Goal: Transaction & Acquisition: Purchase product/service

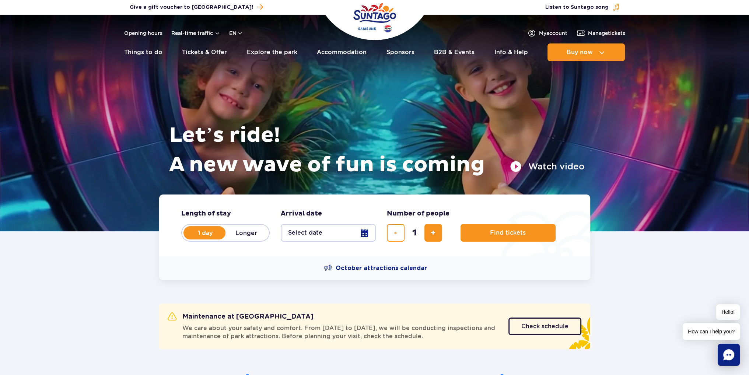
click at [247, 234] on label "Longer" at bounding box center [247, 232] width 42 height 15
click at [234, 239] on input "Longer" at bounding box center [230, 239] width 8 height 1
radio input "false"
radio input "true"
click at [205, 232] on label "1 day" at bounding box center [205, 232] width 42 height 15
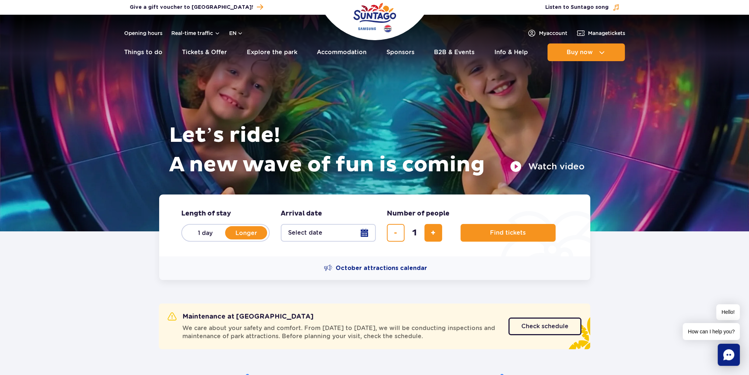
click at [192, 239] on input "1 day" at bounding box center [188, 239] width 8 height 1
radio input "true"
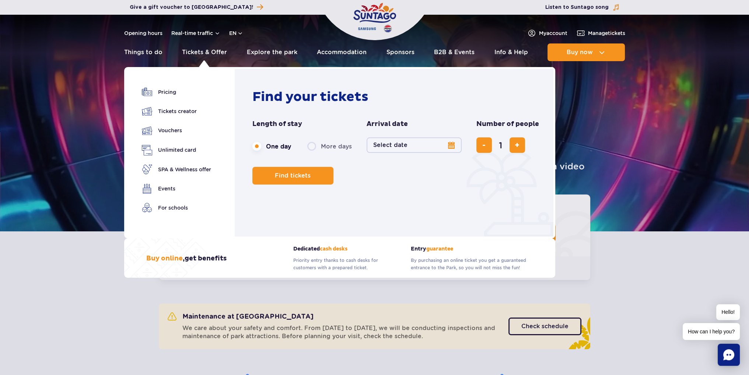
click at [328, 149] on label "More days" at bounding box center [329, 146] width 45 height 15
click at [315, 153] on input "More days" at bounding box center [311, 153] width 8 height 1
radio input "false"
radio input "true"
radio input "false"
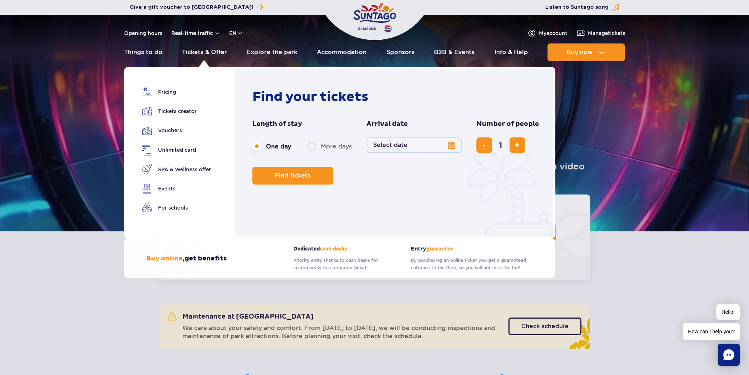
radio input "true"
click at [451, 143] on button "Select date" at bounding box center [414, 144] width 95 height 15
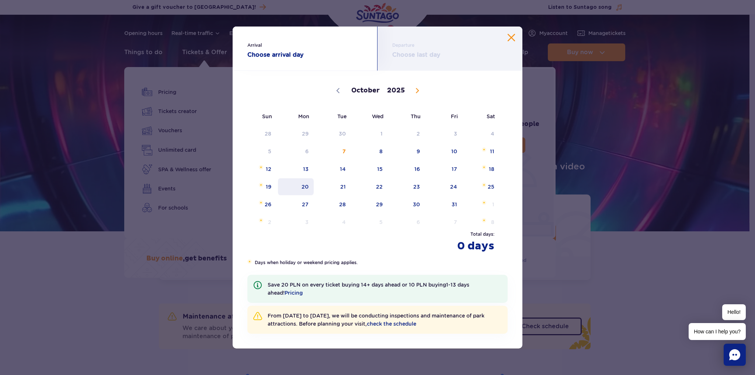
click at [295, 186] on span "20" at bounding box center [295, 186] width 37 height 17
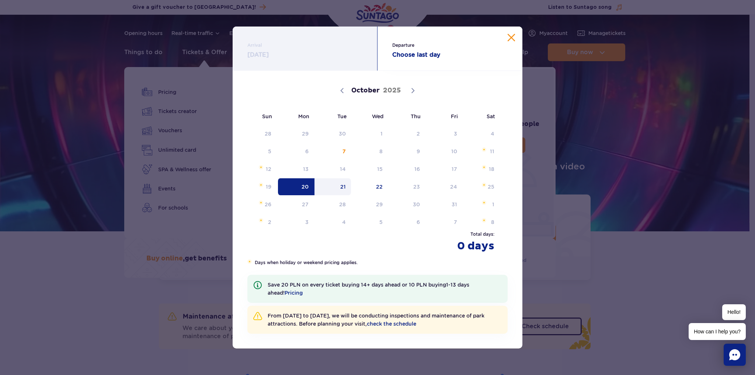
click at [342, 184] on span "21" at bounding box center [332, 186] width 37 height 17
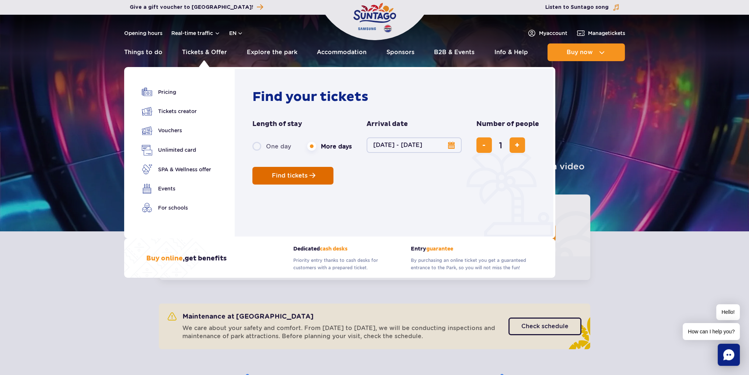
click at [301, 171] on button "Find tickets" at bounding box center [292, 176] width 81 height 18
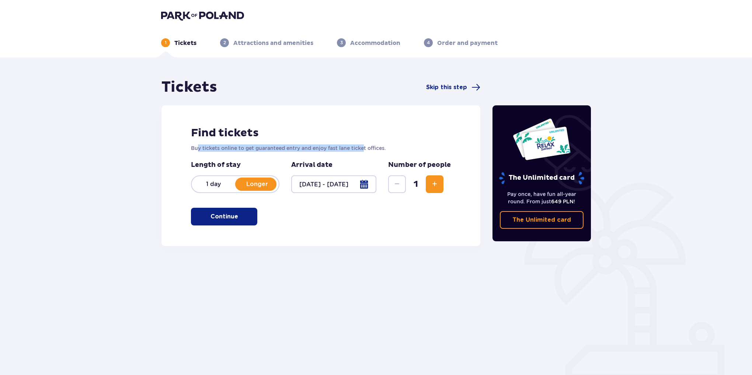
drag, startPoint x: 196, startPoint y: 145, endPoint x: 367, endPoint y: 146, distance: 170.6
click at [367, 146] on p "Buy tickets online to get guaranteed entry and enjoy fast lane ticket offices." at bounding box center [321, 147] width 260 height 7
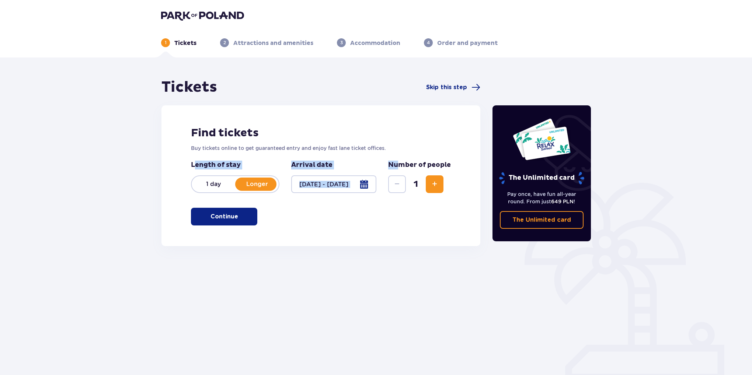
drag, startPoint x: 197, startPoint y: 167, endPoint x: 399, endPoint y: 164, distance: 202.7
click at [399, 164] on div "Length of stay 1 day Longer Stay longer than 1 day Arrival date 20.10.25 - 21.1…" at bounding box center [321, 177] width 260 height 32
click at [419, 160] on div "Find tickets Buy tickets online to get guaranteed entry and enjoy fast lane tic…" at bounding box center [320, 175] width 319 height 141
click at [431, 185] on span "Increase" at bounding box center [434, 184] width 9 height 9
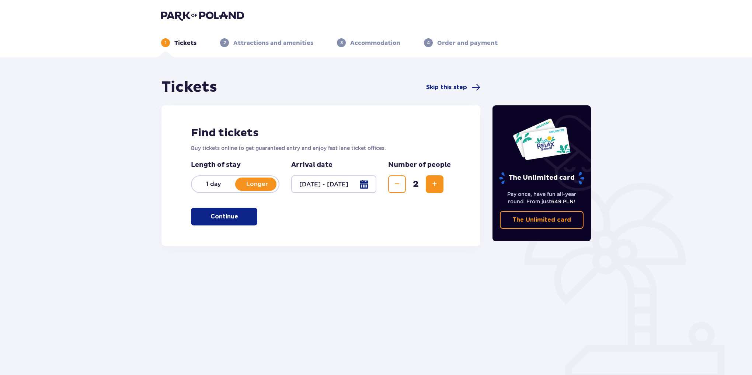
click at [431, 185] on span "Increase" at bounding box center [434, 184] width 9 height 9
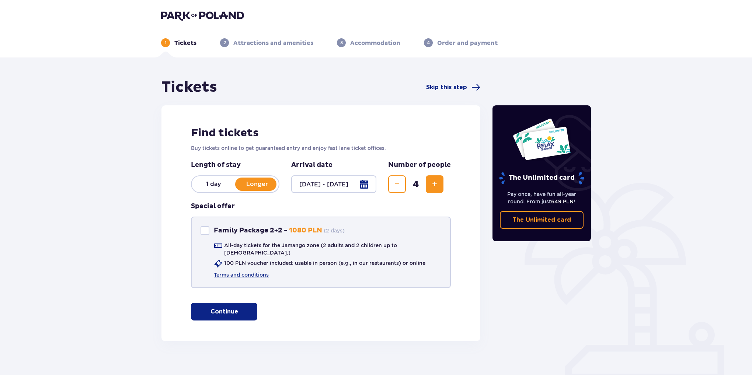
click at [217, 231] on p "Family Package 2+2 -" at bounding box center [251, 230] width 74 height 9
checkbox input "true"
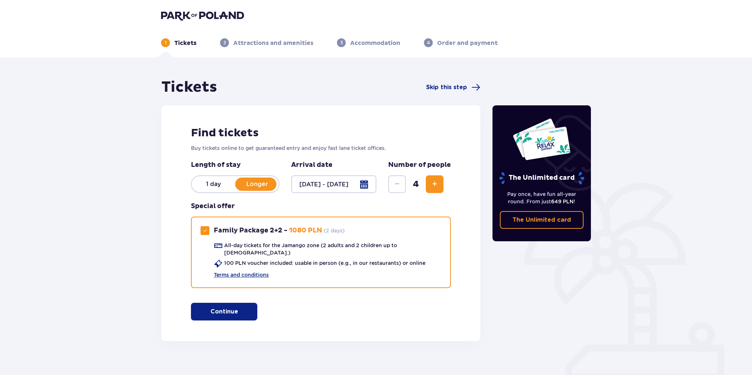
click at [204, 182] on p "1 day" at bounding box center [213, 184] width 43 height 8
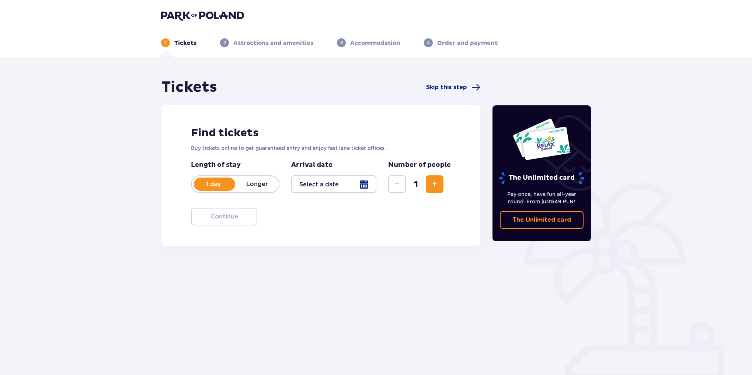
click at [432, 184] on span "Increase" at bounding box center [434, 184] width 9 height 9
click at [343, 185] on div at bounding box center [333, 184] width 85 height 18
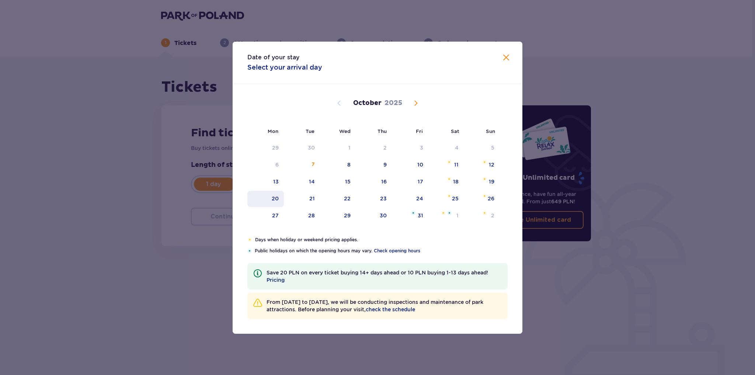
click at [273, 197] on div "20" at bounding box center [275, 198] width 7 height 7
type input "20.10.25"
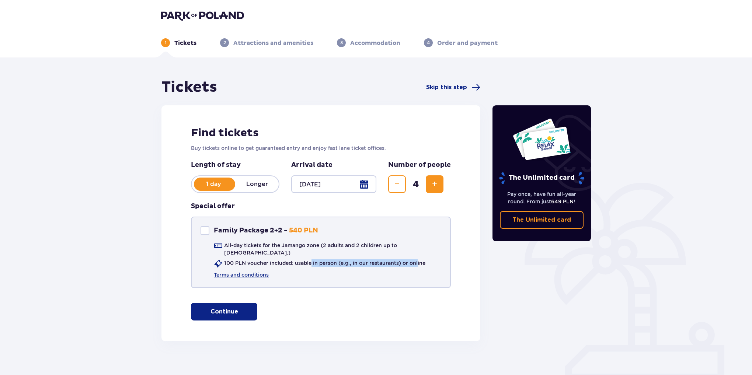
drag, startPoint x: 313, startPoint y: 253, endPoint x: 418, endPoint y: 257, distance: 104.7
click at [418, 259] on p "100 PLN voucher included: usable in person (e.g., in our restaurants) or online" at bounding box center [324, 262] width 201 height 7
drag, startPoint x: 245, startPoint y: 257, endPoint x: 222, endPoint y: 255, distance: 22.9
click at [222, 259] on div "100 PLN voucher included: usable in person (e.g., in our restaurants) or online" at bounding box center [320, 263] width 212 height 9
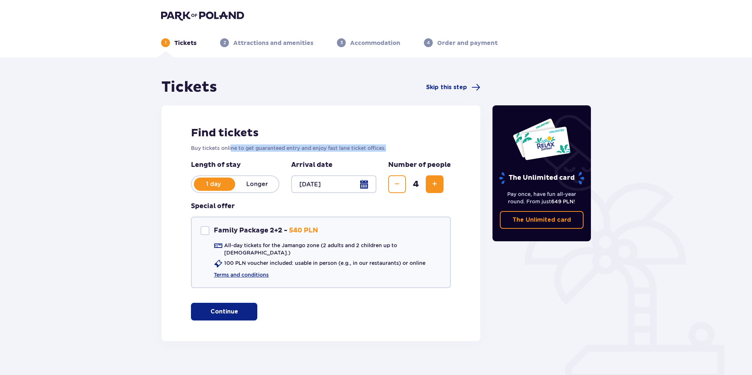
drag, startPoint x: 275, startPoint y: 145, endPoint x: 397, endPoint y: 144, distance: 121.6
click at [397, 144] on p "Buy tickets online to get guaranteed entry and enjoy fast lane ticket offices." at bounding box center [321, 147] width 260 height 7
click at [206, 229] on div "Family Package 2+2" at bounding box center [204, 230] width 9 height 9
checkbox input "true"
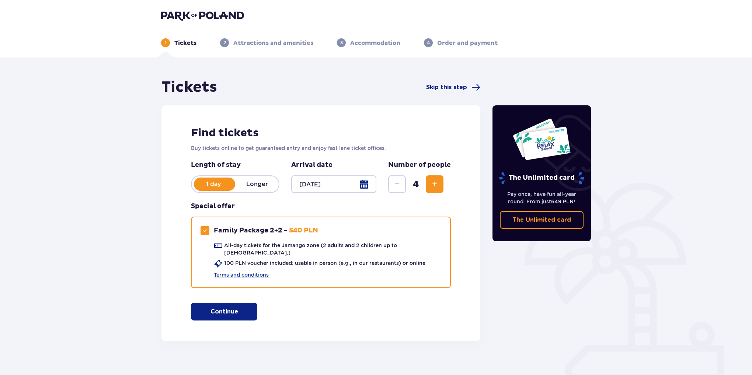
click at [233, 304] on button "Continue" at bounding box center [224, 312] width 66 height 18
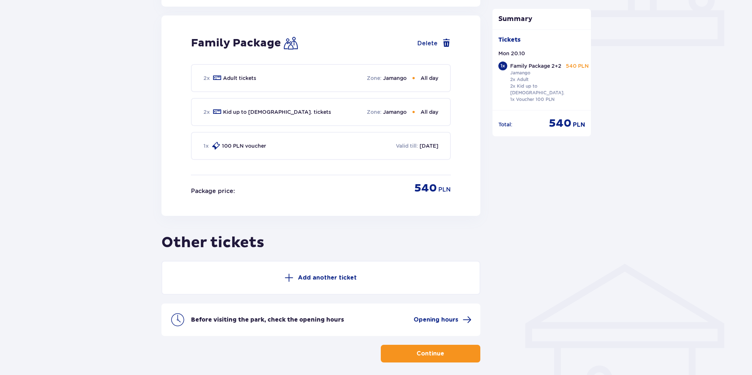
scroll to position [335, 0]
click at [392, 108] on p "Jamango" at bounding box center [395, 111] width 24 height 7
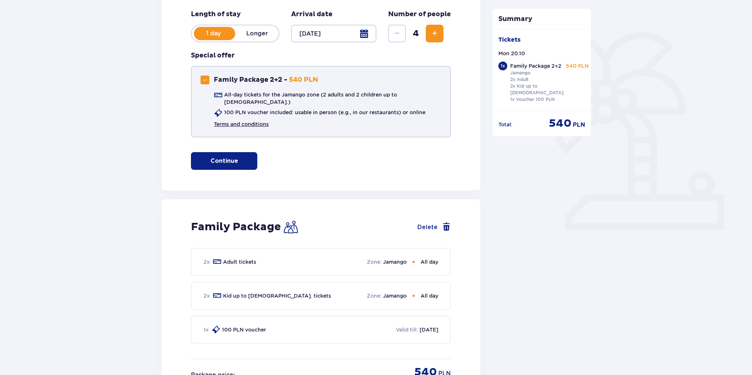
click at [247, 120] on link "Terms and conditions" at bounding box center [241, 123] width 55 height 7
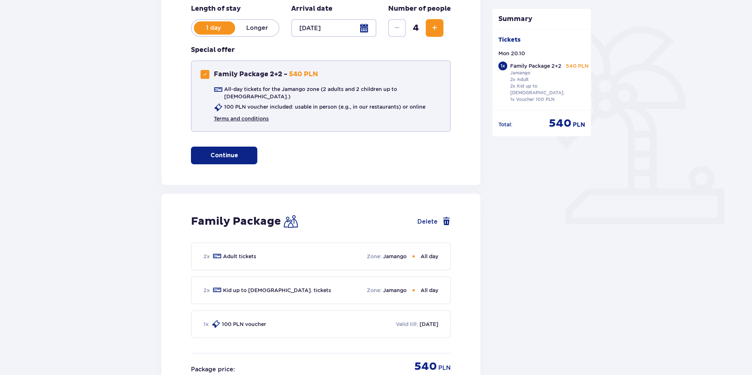
scroll to position [0, 0]
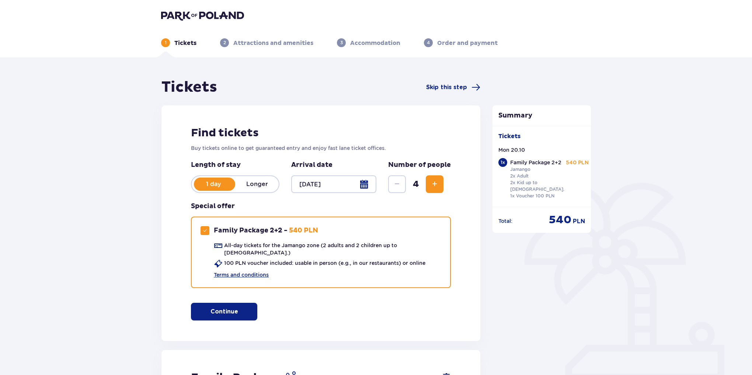
click at [186, 15] on img at bounding box center [202, 15] width 83 height 10
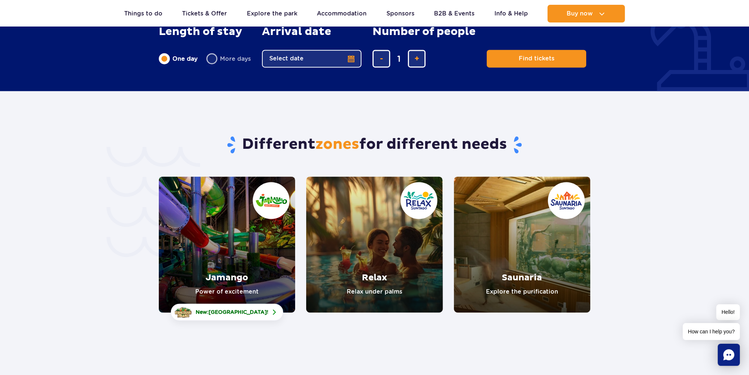
scroll to position [1585, 0]
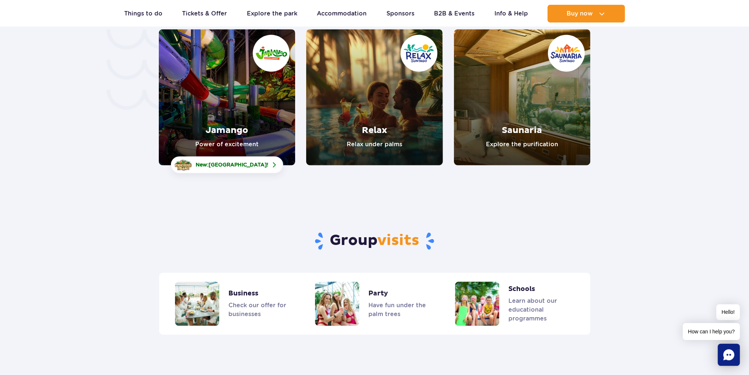
click at [362, 176] on section "Group visits Business Check our offer for businesses Party Have fun under the p…" at bounding box center [374, 250] width 749 height 170
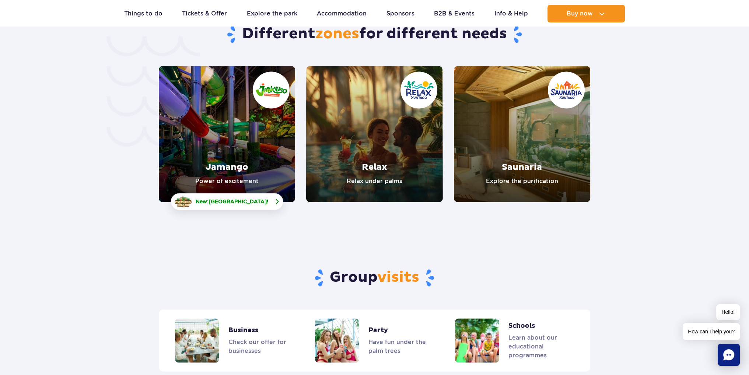
click at [224, 199] on span "[GEOGRAPHIC_DATA]" at bounding box center [238, 202] width 58 height 6
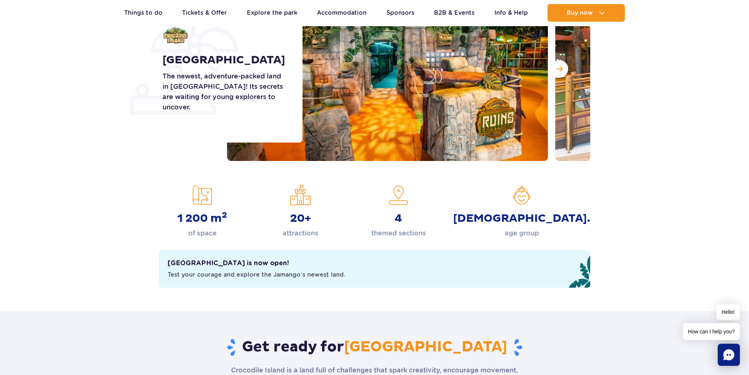
scroll to position [221, 0]
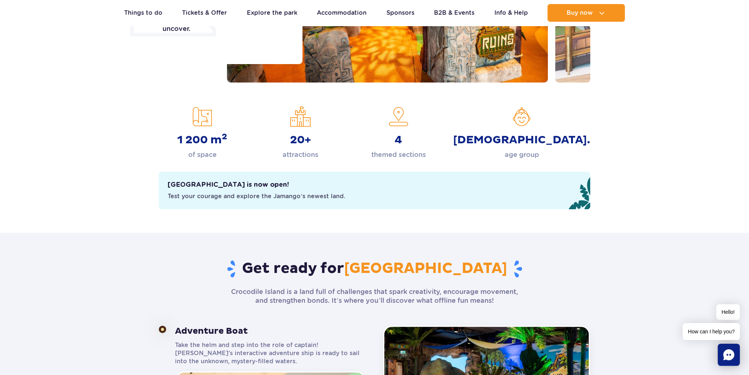
drag, startPoint x: 187, startPoint y: 185, endPoint x: 352, endPoint y: 197, distance: 165.9
click at [352, 197] on div "Crocodile Island is now open! Test your courage and explore the Jamango’s newes…" at bounding box center [375, 191] width 414 height 20
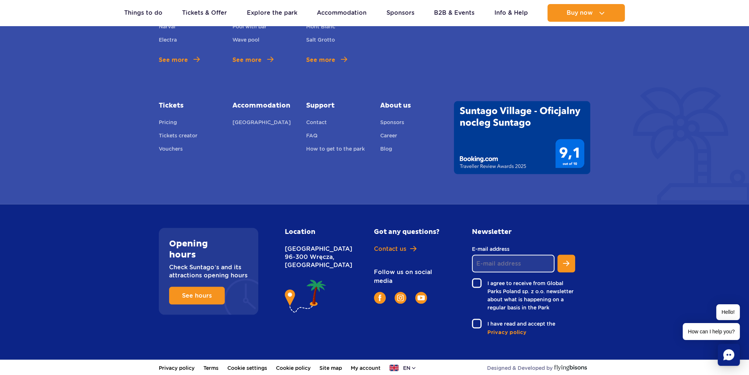
scroll to position [1910, 0]
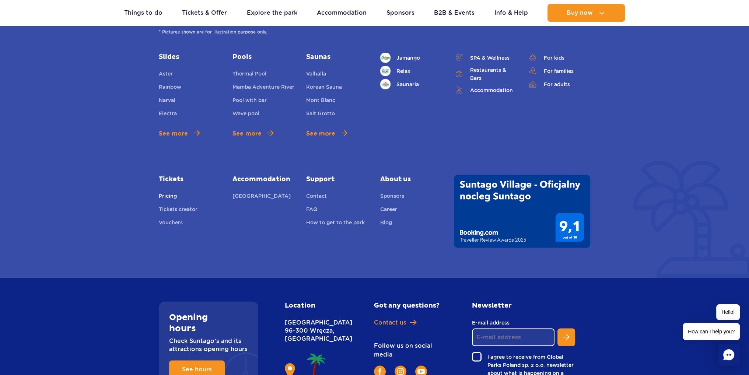
click at [167, 195] on link "Pricing" at bounding box center [168, 197] width 18 height 10
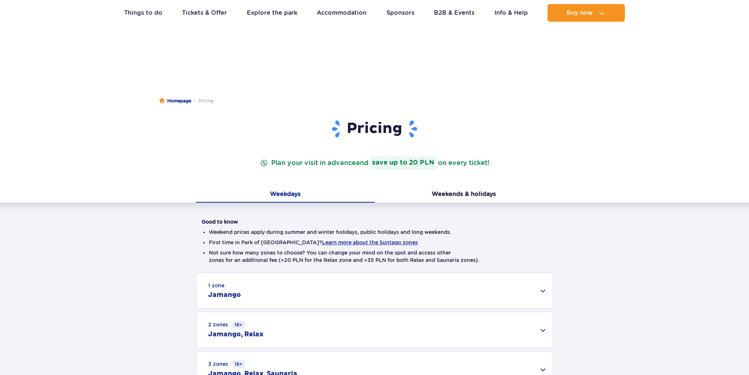
scroll to position [184, 0]
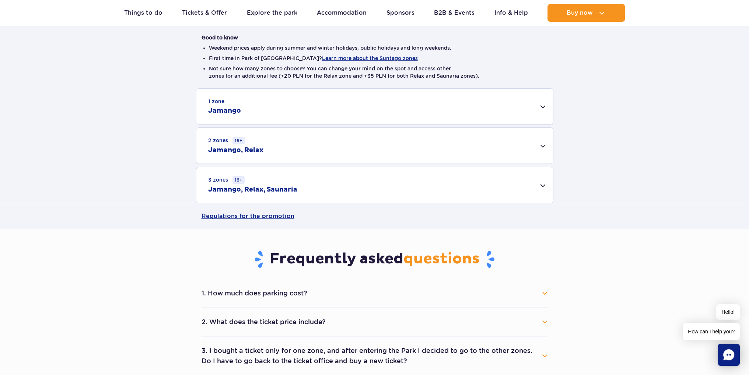
click at [286, 110] on div "1 zone Jamango" at bounding box center [374, 106] width 357 height 35
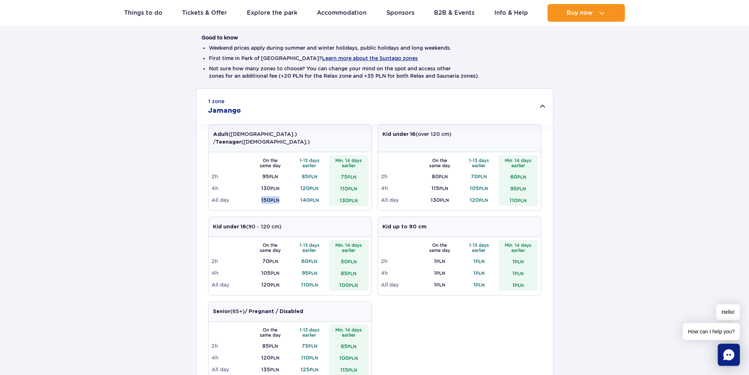
drag, startPoint x: 263, startPoint y: 192, endPoint x: 285, endPoint y: 193, distance: 22.1
click at [285, 194] on td "150 PLN" at bounding box center [270, 200] width 39 height 12
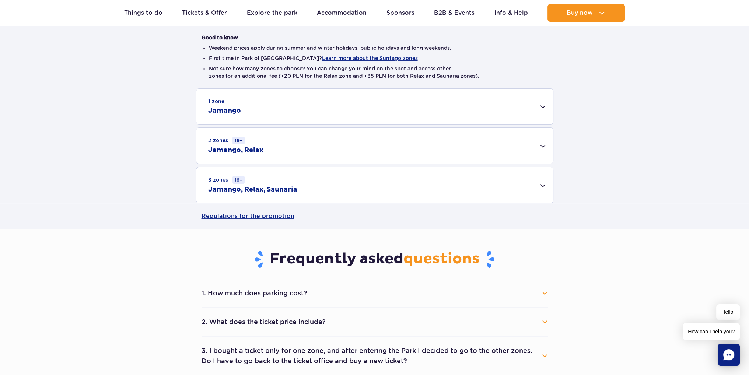
click at [285, 194] on td "150 PLN" at bounding box center [270, 200] width 39 height 12
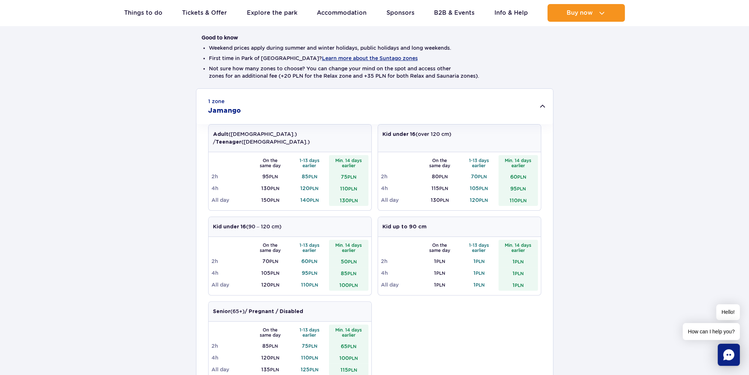
click at [163, 222] on div "1 zone Jamango Adult (18 – 65 y.o.) / Teenager (16 – 18 y.o.) On the same day 1…" at bounding box center [374, 280] width 749 height 384
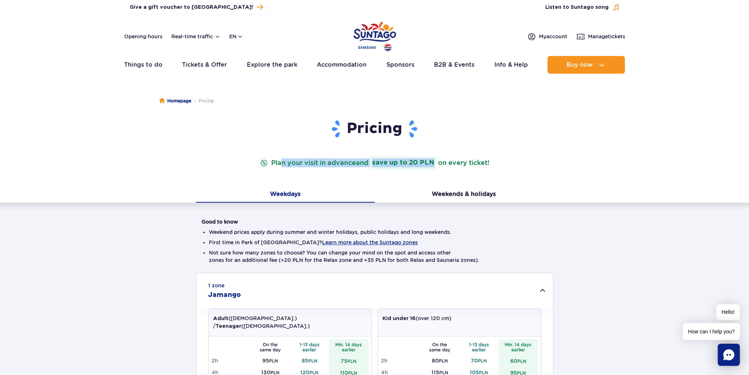
drag, startPoint x: 300, startPoint y: 164, endPoint x: 488, endPoint y: 167, distance: 188.3
click at [488, 167] on p "Plan your visit in advance and save up to 20 PLN on every ticket!" at bounding box center [375, 162] width 232 height 13
drag, startPoint x: 374, startPoint y: 160, endPoint x: 492, endPoint y: 163, distance: 118.7
click at [492, 163] on header "Pricing Plan your visit in advance and save up to 20 PLN on every ticket!" at bounding box center [375, 144] width 346 height 50
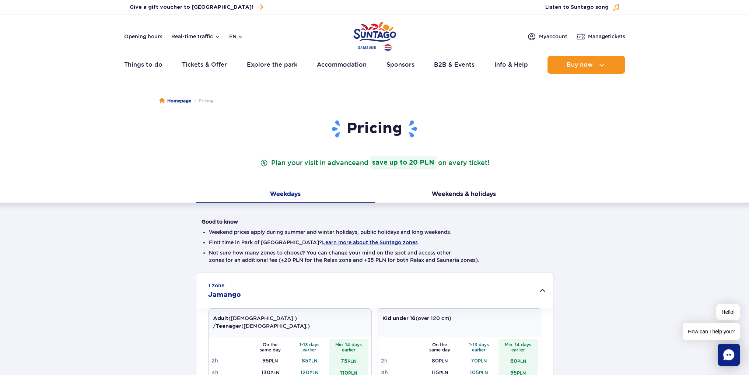
click at [492, 163] on header "Pricing Plan your visit in advance and save up to 20 PLN on every ticket!" at bounding box center [375, 144] width 346 height 50
drag, startPoint x: 391, startPoint y: 161, endPoint x: 484, endPoint y: 167, distance: 93.0
click at [483, 167] on p "Plan your visit in advance and save up to 20 PLN on every ticket!" at bounding box center [375, 162] width 232 height 13
click at [484, 167] on p "Plan your visit in advance and save up to 20 PLN on every ticket!" at bounding box center [375, 162] width 232 height 13
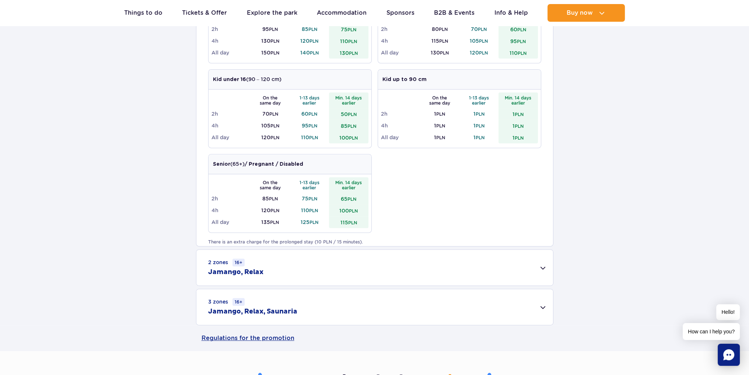
scroll to position [295, 0]
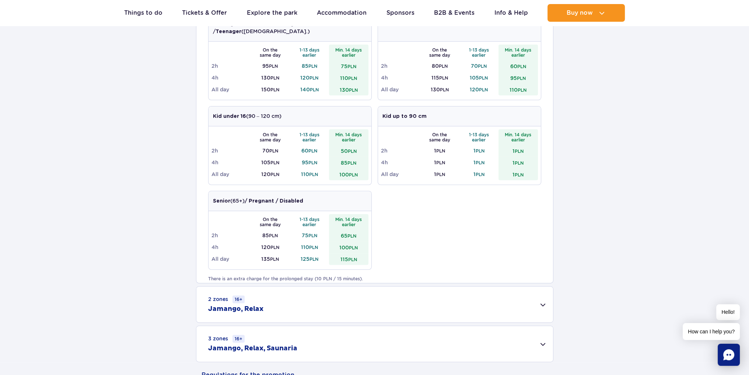
click at [445, 237] on div "Adult (18 – 65 y.o.) / Teenager (16 – 18 y.o.) On the same day 1-13 days earlie…" at bounding box center [374, 145] width 333 height 262
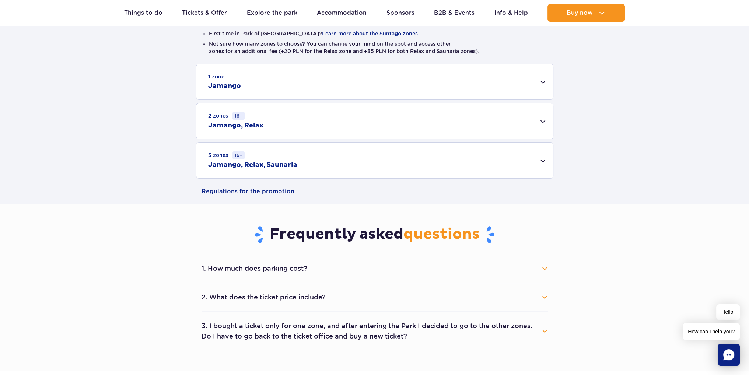
scroll to position [147, 0]
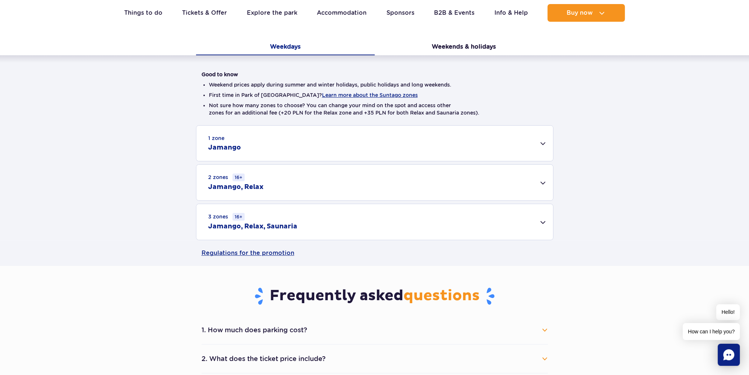
click at [400, 144] on div "1 zone Jamango" at bounding box center [374, 143] width 357 height 35
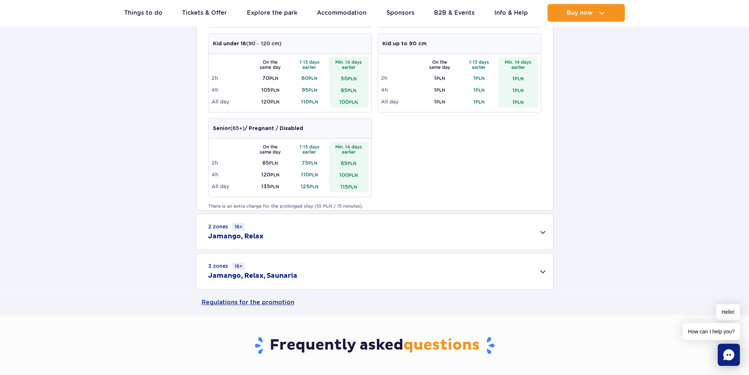
scroll to position [368, 0]
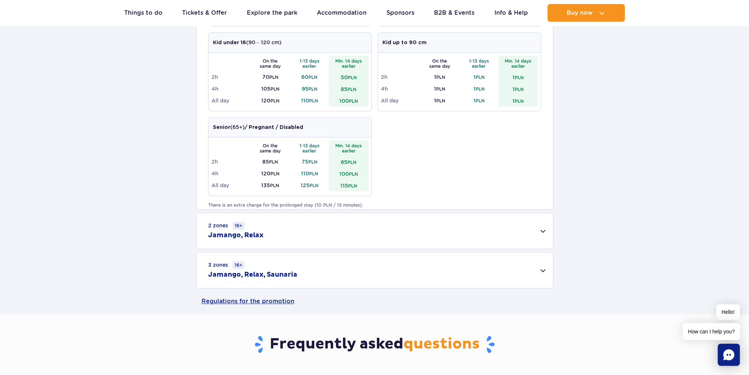
click at [351, 235] on div "2 zones 16+ Jamango, Relax" at bounding box center [374, 231] width 357 height 36
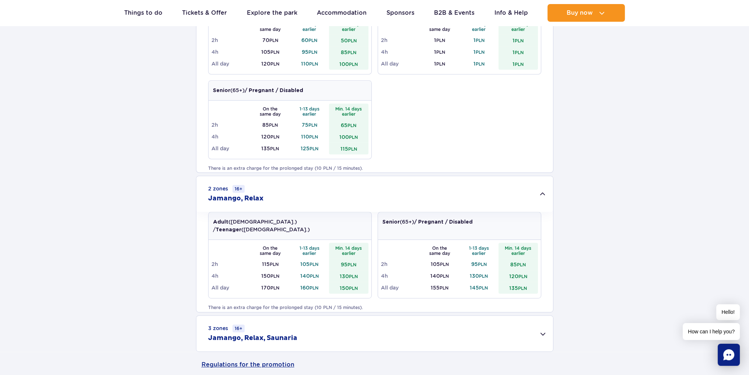
scroll to position [442, 0]
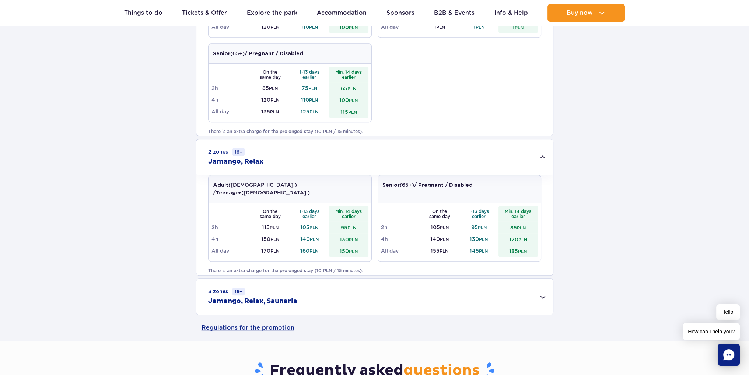
click at [340, 303] on div "3 zones 16+ Jamango, Relax, Saunaria" at bounding box center [374, 297] width 357 height 36
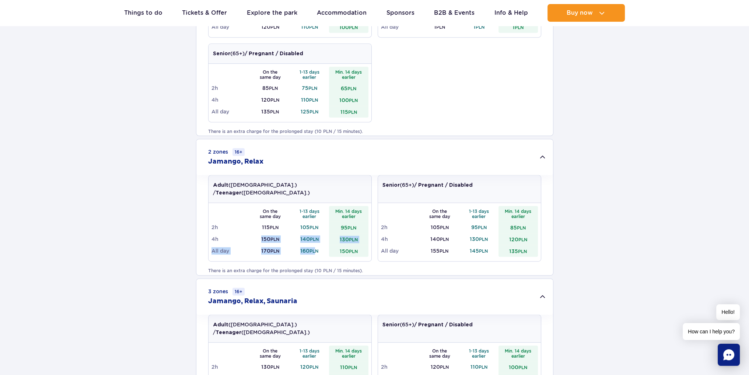
drag, startPoint x: 253, startPoint y: 237, endPoint x: 319, endPoint y: 239, distance: 66.7
click at [319, 239] on tbody "On the same day 1-13 days earlier Min. 14 days earlier 2h 115 PLN 105 PLN 95 PL…" at bounding box center [290, 231] width 157 height 51
click at [320, 245] on td "160 PLN" at bounding box center [309, 251] width 39 height 12
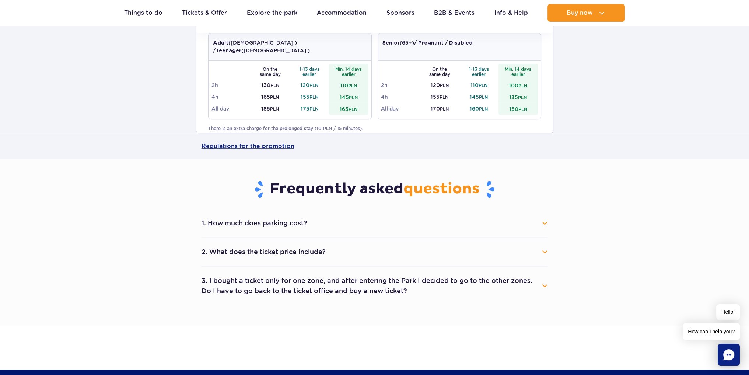
scroll to position [737, 0]
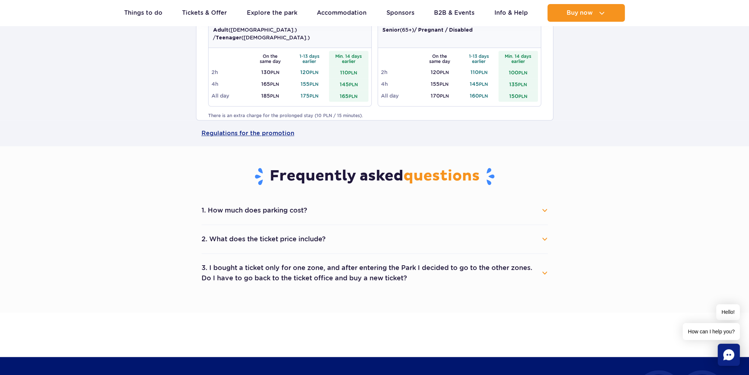
click at [364, 208] on button "1. How much does parking cost?" at bounding box center [375, 210] width 346 height 16
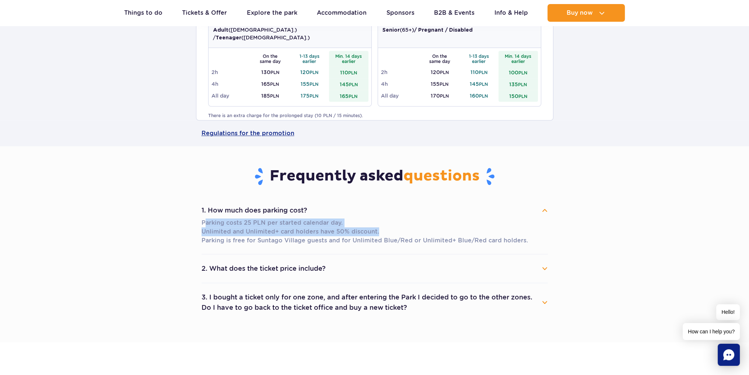
drag, startPoint x: 206, startPoint y: 224, endPoint x: 377, endPoint y: 229, distance: 171.4
click at [377, 229] on p "Parking costs 25 PLN per started calendar day. Unlimited and Unlimited+ card ho…" at bounding box center [375, 232] width 346 height 27
drag, startPoint x: 285, startPoint y: 233, endPoint x: 384, endPoint y: 231, distance: 99.1
click at [384, 231] on p "Parking costs 25 PLN per started calendar day. Unlimited and Unlimited+ card ho…" at bounding box center [375, 232] width 346 height 27
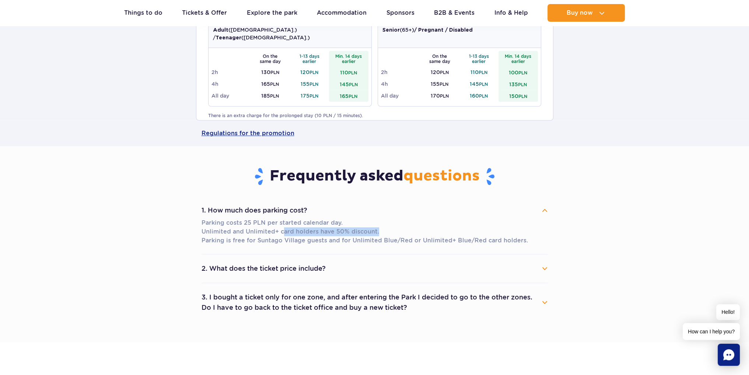
click at [384, 231] on p "Parking costs 25 PLN per started calendar day. Unlimited and Unlimited+ card ho…" at bounding box center [375, 232] width 346 height 27
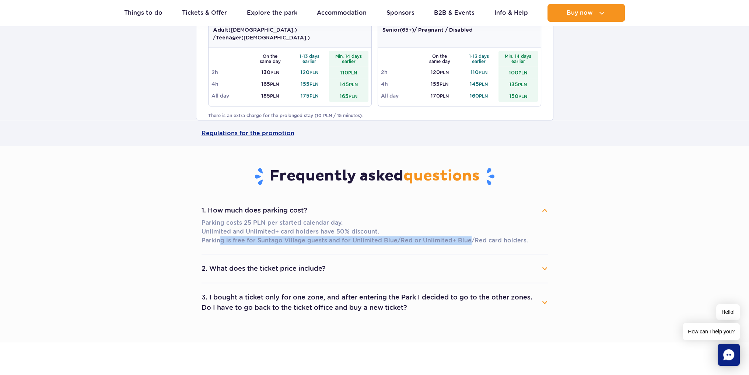
drag, startPoint x: 221, startPoint y: 242, endPoint x: 470, endPoint y: 244, distance: 249.1
click at [469, 244] on p "Parking costs 25 PLN per started calendar day. Unlimited and Unlimited+ card ho…" at bounding box center [375, 232] width 346 height 27
click at [470, 244] on p "Parking costs 25 PLN per started calendar day. Unlimited and Unlimited+ card ho…" at bounding box center [375, 232] width 346 height 27
drag, startPoint x: 229, startPoint y: 244, endPoint x: 416, endPoint y: 242, distance: 187.2
click at [416, 242] on p "Parking costs 25 PLN per started calendar day. Unlimited and Unlimited+ card ho…" at bounding box center [375, 232] width 346 height 27
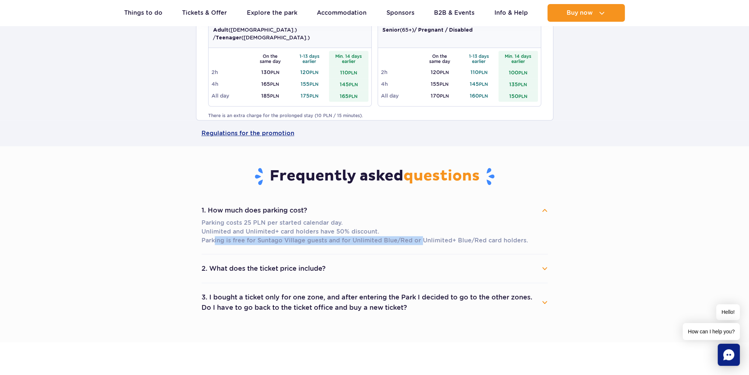
click at [416, 242] on p "Parking costs 25 PLN per started calendar day. Unlimited and Unlimited+ card ho…" at bounding box center [375, 232] width 346 height 27
click at [308, 300] on button "3. I bought a ticket only for one zone, and after entering the Park I decided t…" at bounding box center [375, 302] width 346 height 27
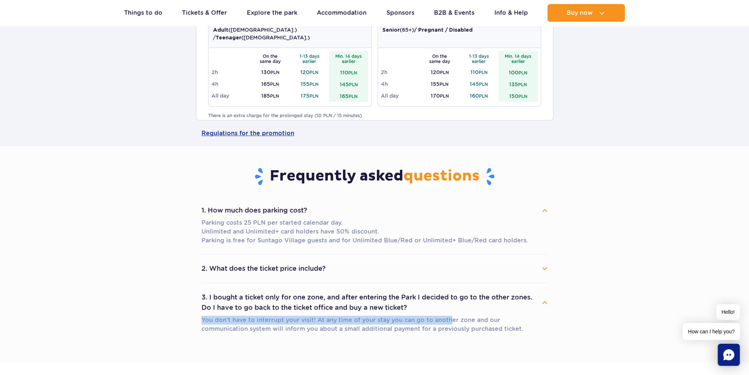
drag, startPoint x: 201, startPoint y: 319, endPoint x: 450, endPoint y: 318, distance: 249.5
click at [449, 318] on div "1. How much does parking cost? Parking costs 25 PLN per started calendar day. U…" at bounding box center [374, 269] width 357 height 146
click at [450, 318] on p "You don't have to interrupt your visit! At any time of your stay you can go to …" at bounding box center [375, 325] width 346 height 18
drag, startPoint x: 363, startPoint y: 323, endPoint x: 534, endPoint y: 322, distance: 171.0
click at [534, 322] on p "You don't have to interrupt your visit! At any time of your stay you can go to …" at bounding box center [375, 325] width 346 height 18
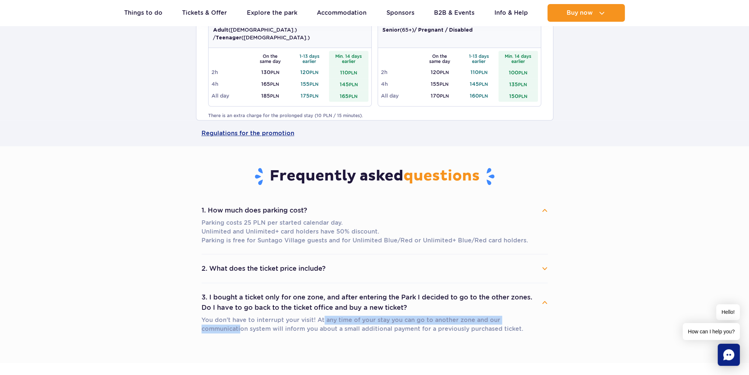
click at [534, 322] on p "You don't have to interrupt your visit! At any time of your stay you can go to …" at bounding box center [375, 325] width 346 height 18
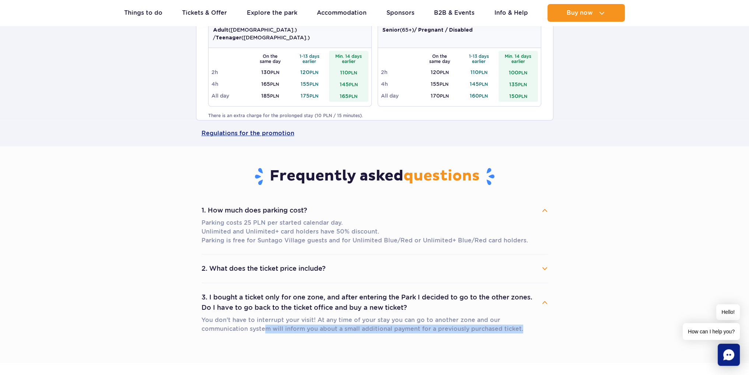
drag, startPoint x: 227, startPoint y: 331, endPoint x: 485, endPoint y: 334, distance: 258.3
click at [485, 334] on div "You don't have to interrupt your visit! At any time of your stay you can go to …" at bounding box center [375, 326] width 346 height 21
click at [486, 334] on div "You don't have to interrupt your visit! At any time of your stay you can go to …" at bounding box center [375, 326] width 346 height 21
drag, startPoint x: 359, startPoint y: 332, endPoint x: 481, endPoint y: 335, distance: 122.0
click at [479, 335] on div "You don't have to interrupt your visit! At any time of your stay you can go to …" at bounding box center [375, 326] width 346 height 21
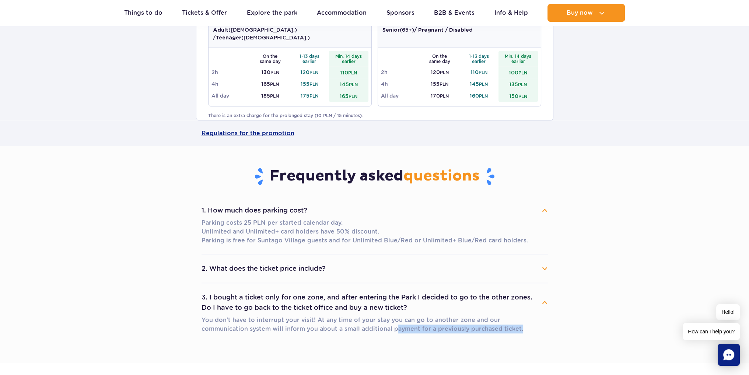
click at [481, 335] on div "You don't have to interrupt your visit! At any time of your stay you can go to …" at bounding box center [375, 326] width 346 height 21
drag, startPoint x: 365, startPoint y: 335, endPoint x: 501, endPoint y: 335, distance: 135.6
click at [501, 335] on div "You don't have to interrupt your visit! At any time of your stay you can go to …" at bounding box center [375, 326] width 346 height 21
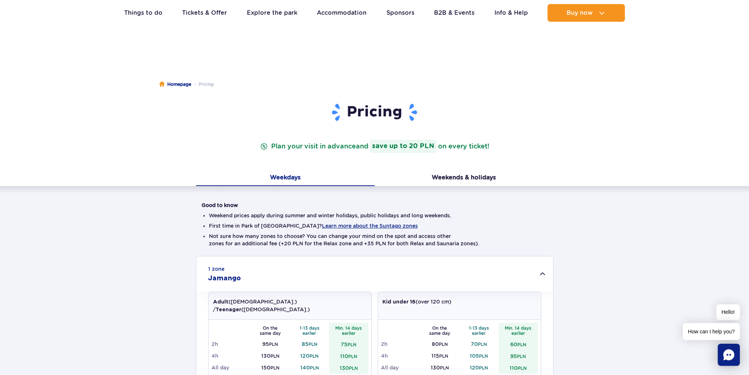
scroll to position [0, 0]
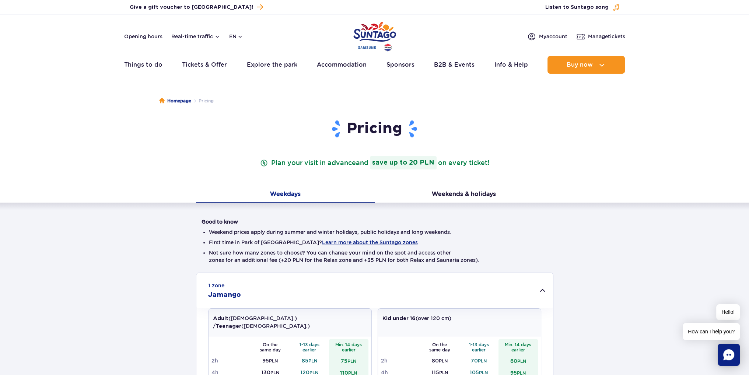
click at [385, 29] on img "Park of Poland" at bounding box center [374, 37] width 43 height 34
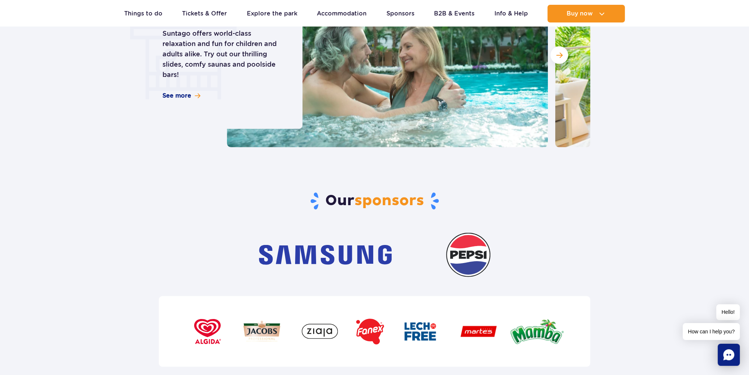
scroll to position [2543, 0]
